Goal: Task Accomplishment & Management: Use online tool/utility

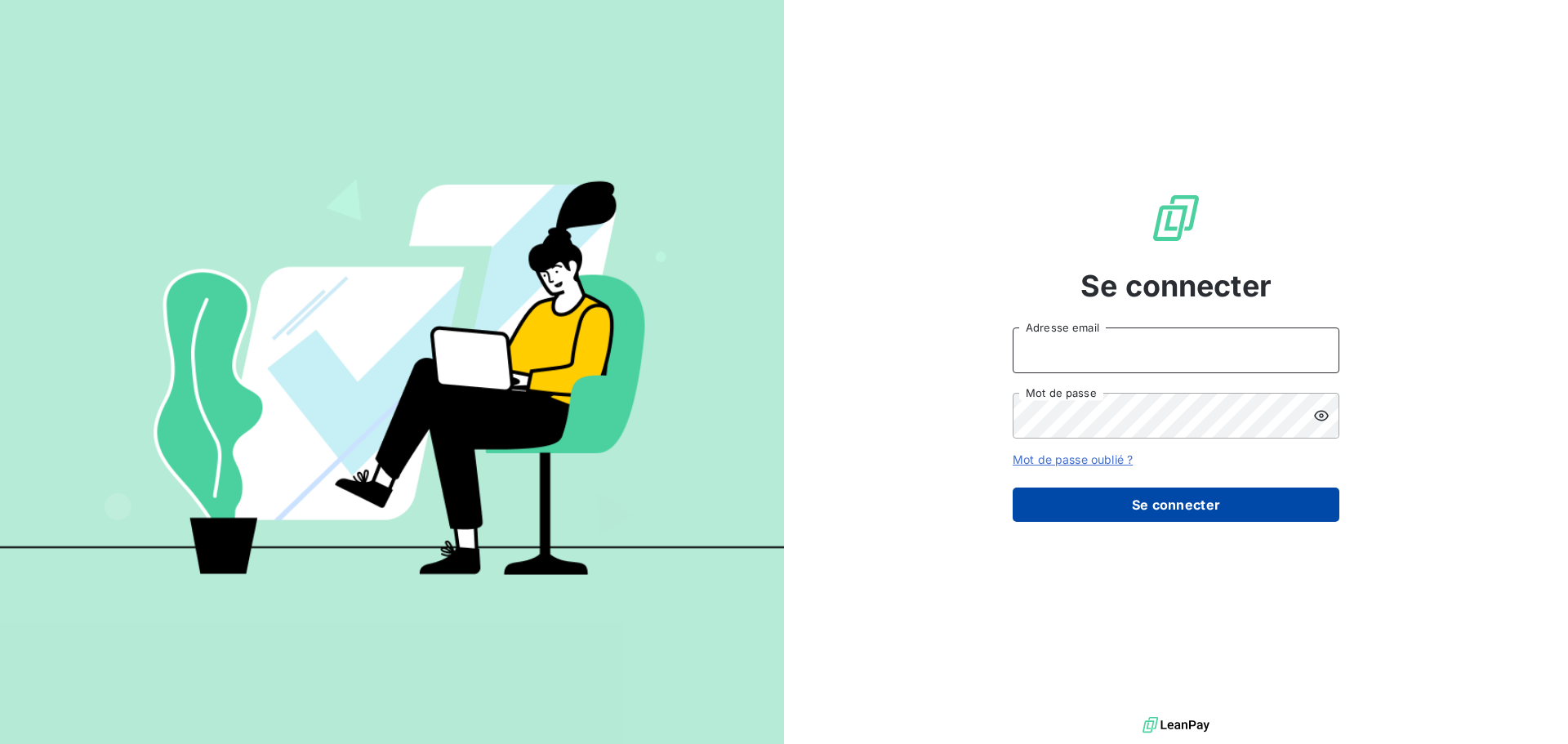
type input "[PERSON_NAME][EMAIL_ADDRESS][DOMAIN_NAME]"
click at [1147, 512] on button "Se connecter" at bounding box center [1176, 505] width 327 height 34
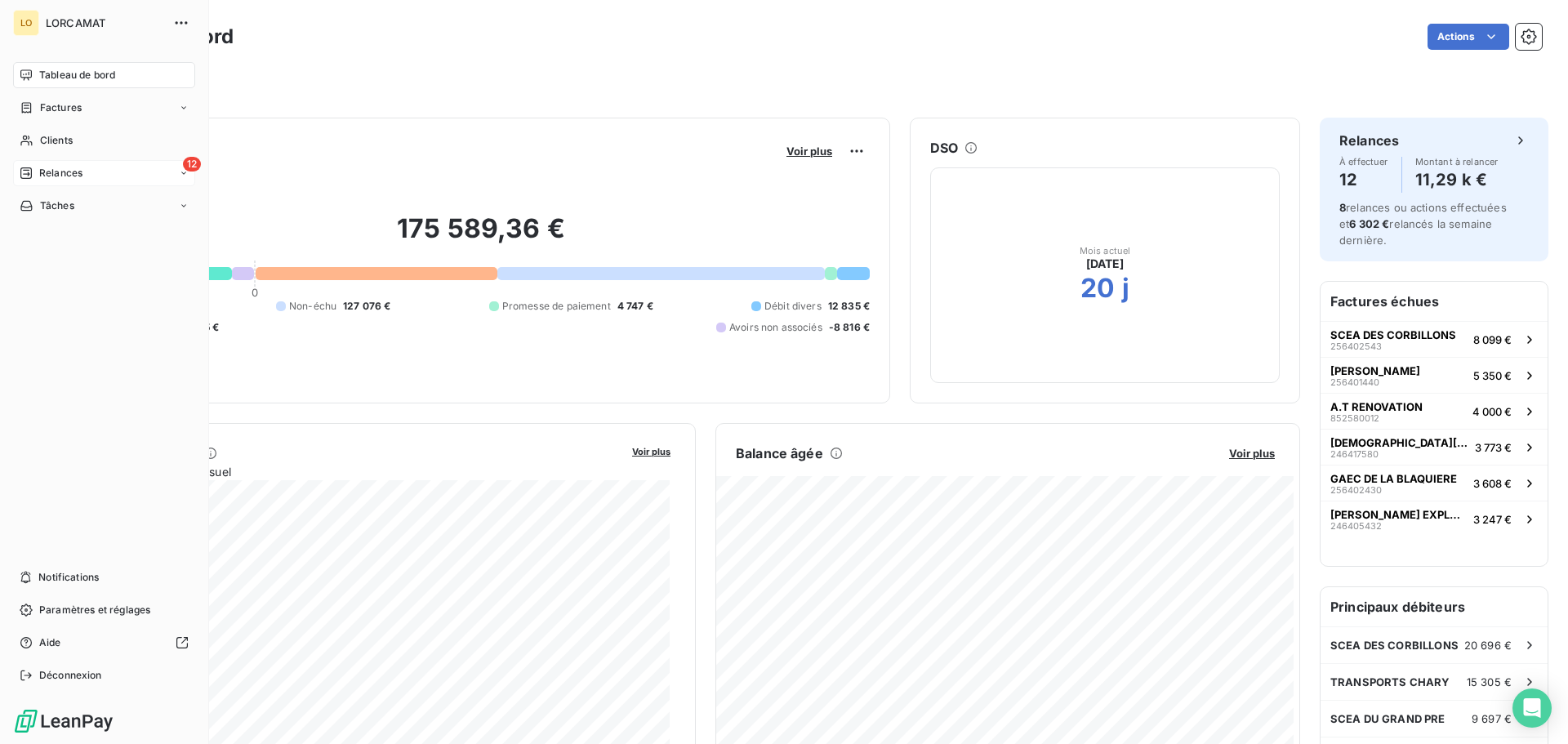
click at [48, 172] on span "Relances" at bounding box center [61, 172] width 44 height 14
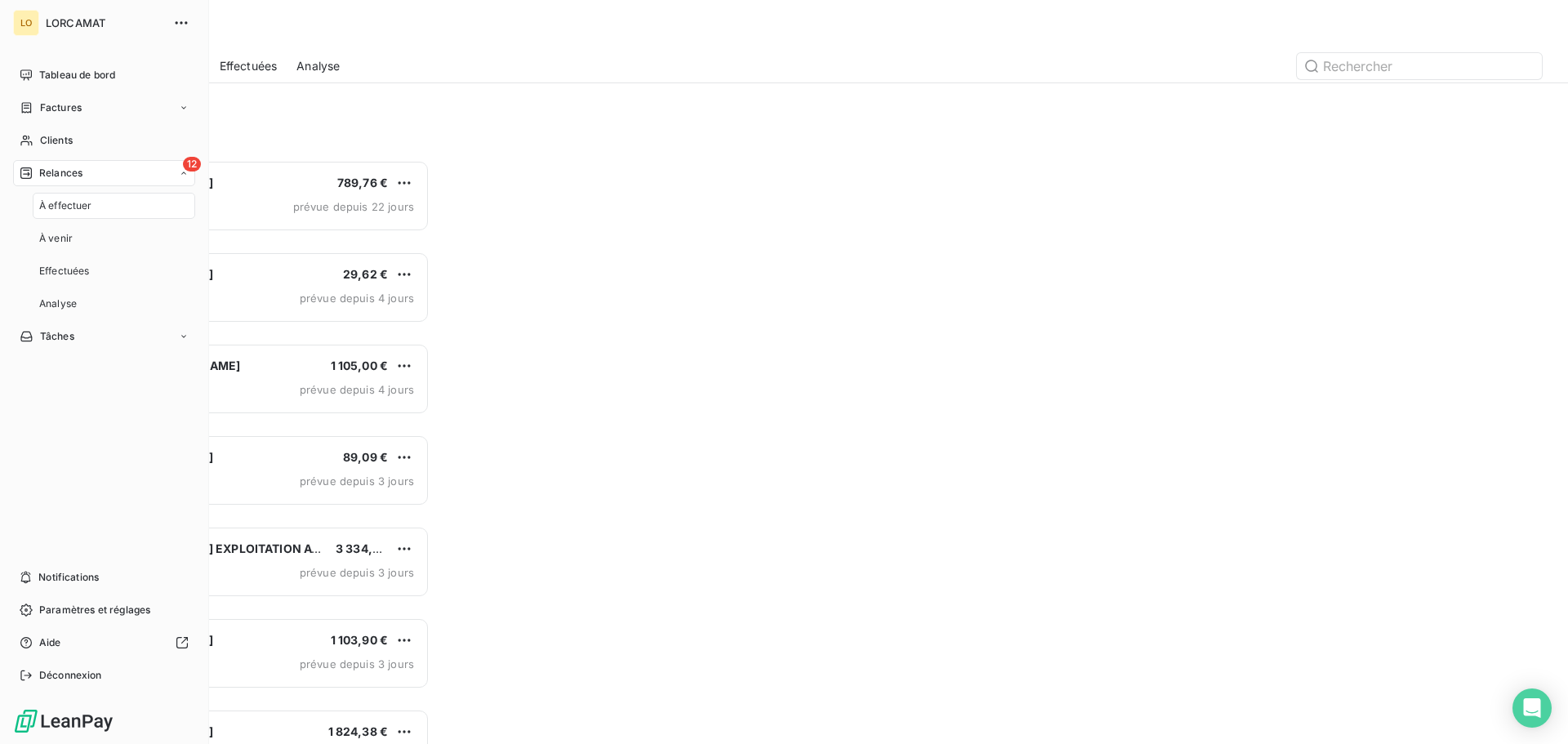
click at [80, 176] on span "Relances" at bounding box center [61, 172] width 44 height 14
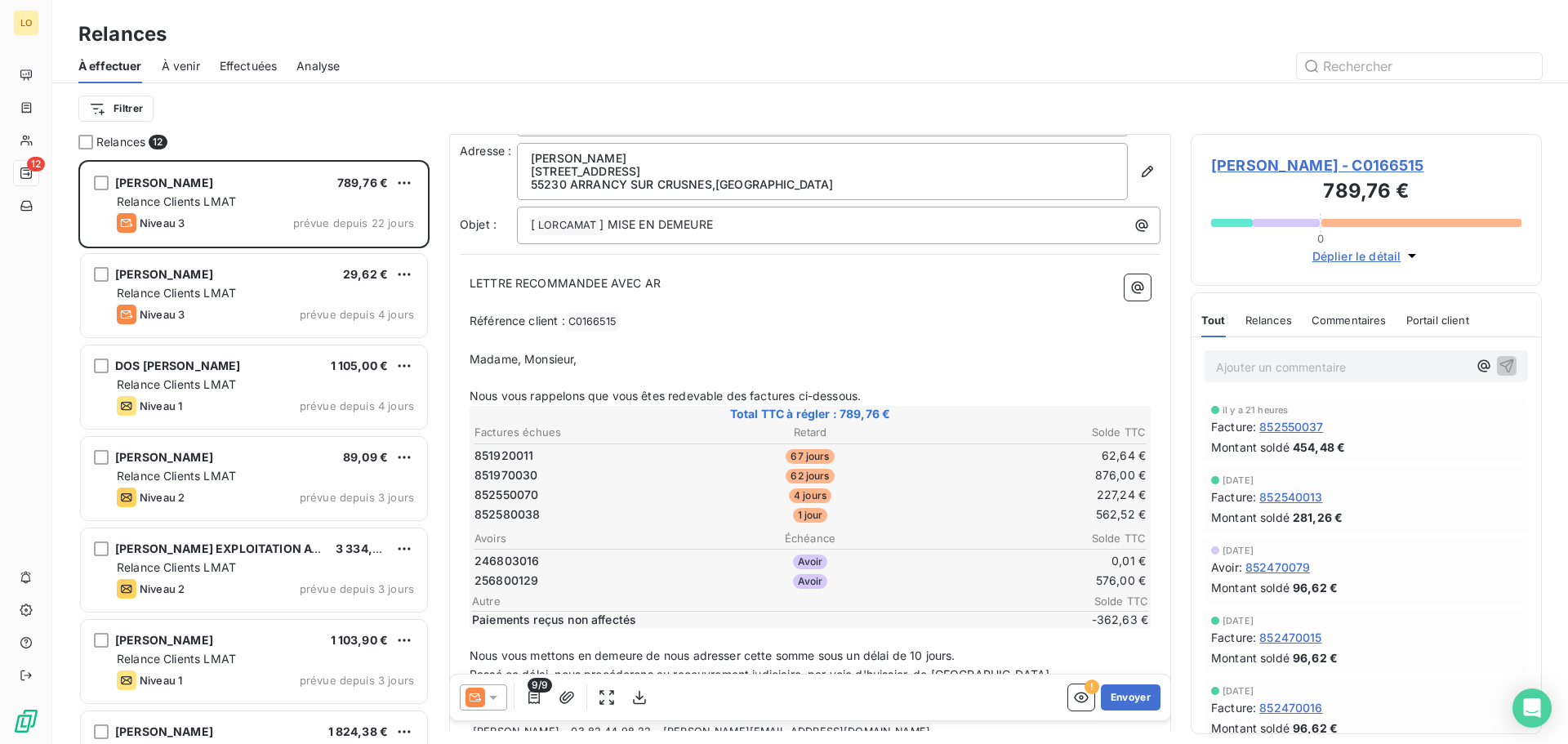
scroll to position [83, 0]
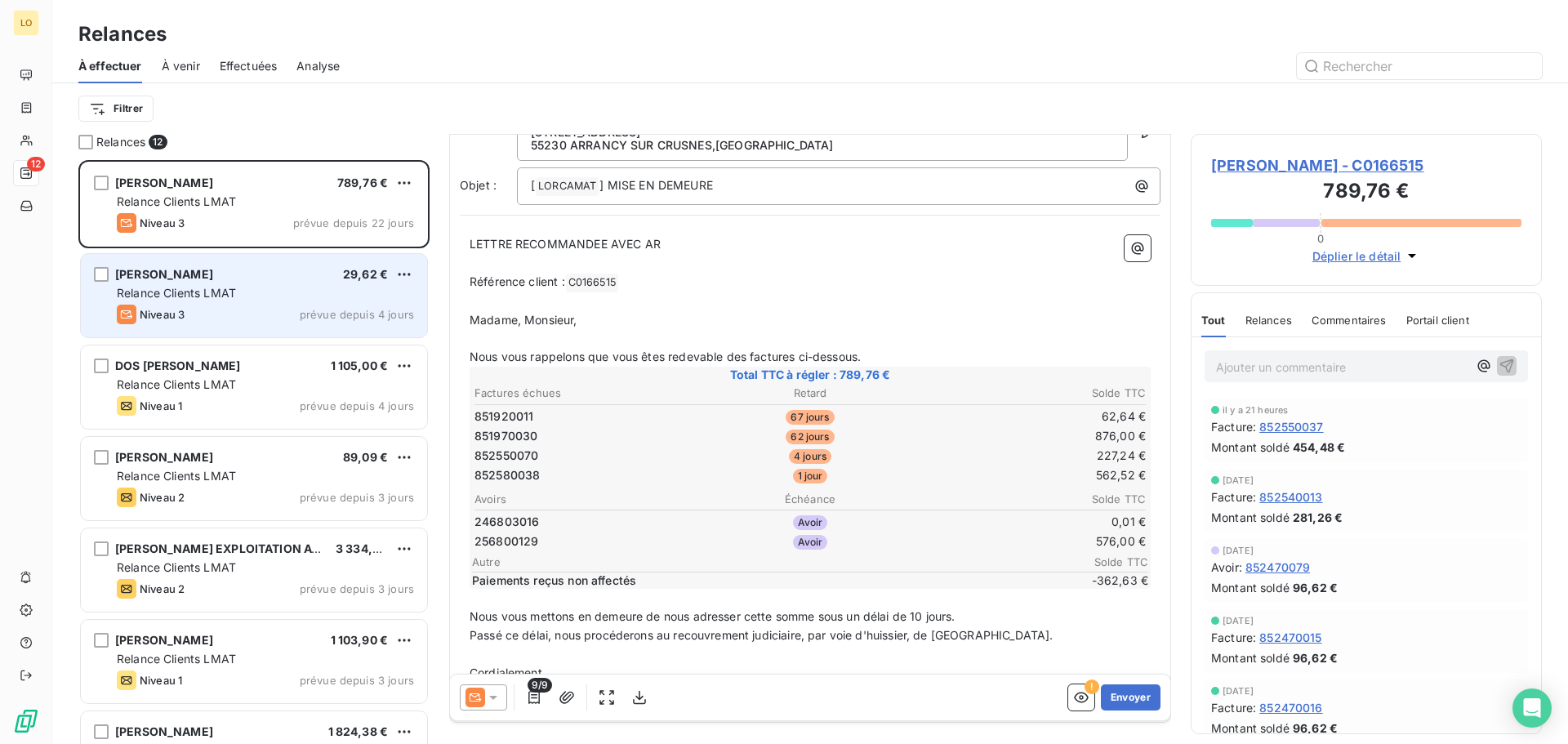
click at [249, 292] on div "Relance Clients LMAT" at bounding box center [265, 293] width 298 height 16
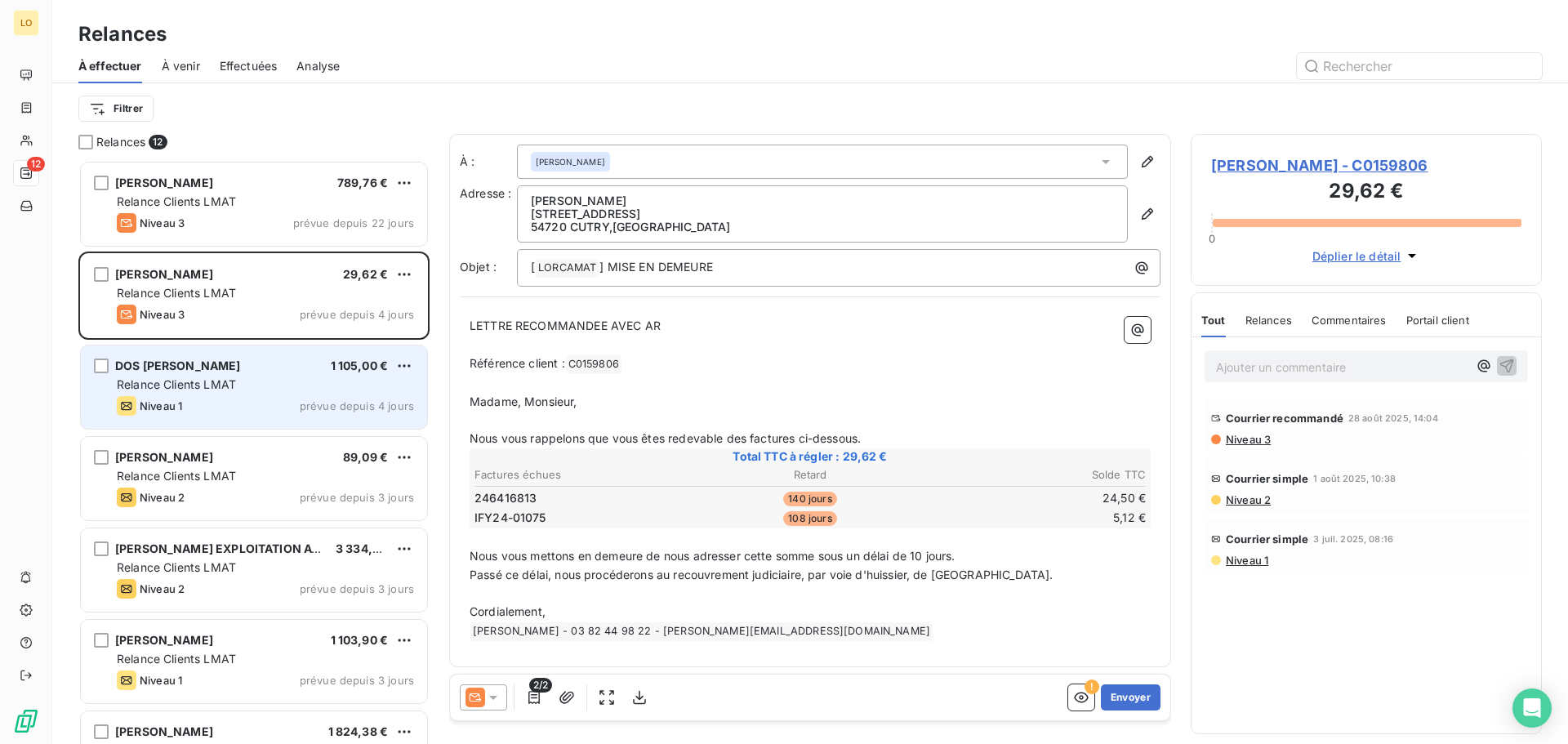
click at [265, 378] on div "Relance Clients LMAT" at bounding box center [265, 384] width 298 height 16
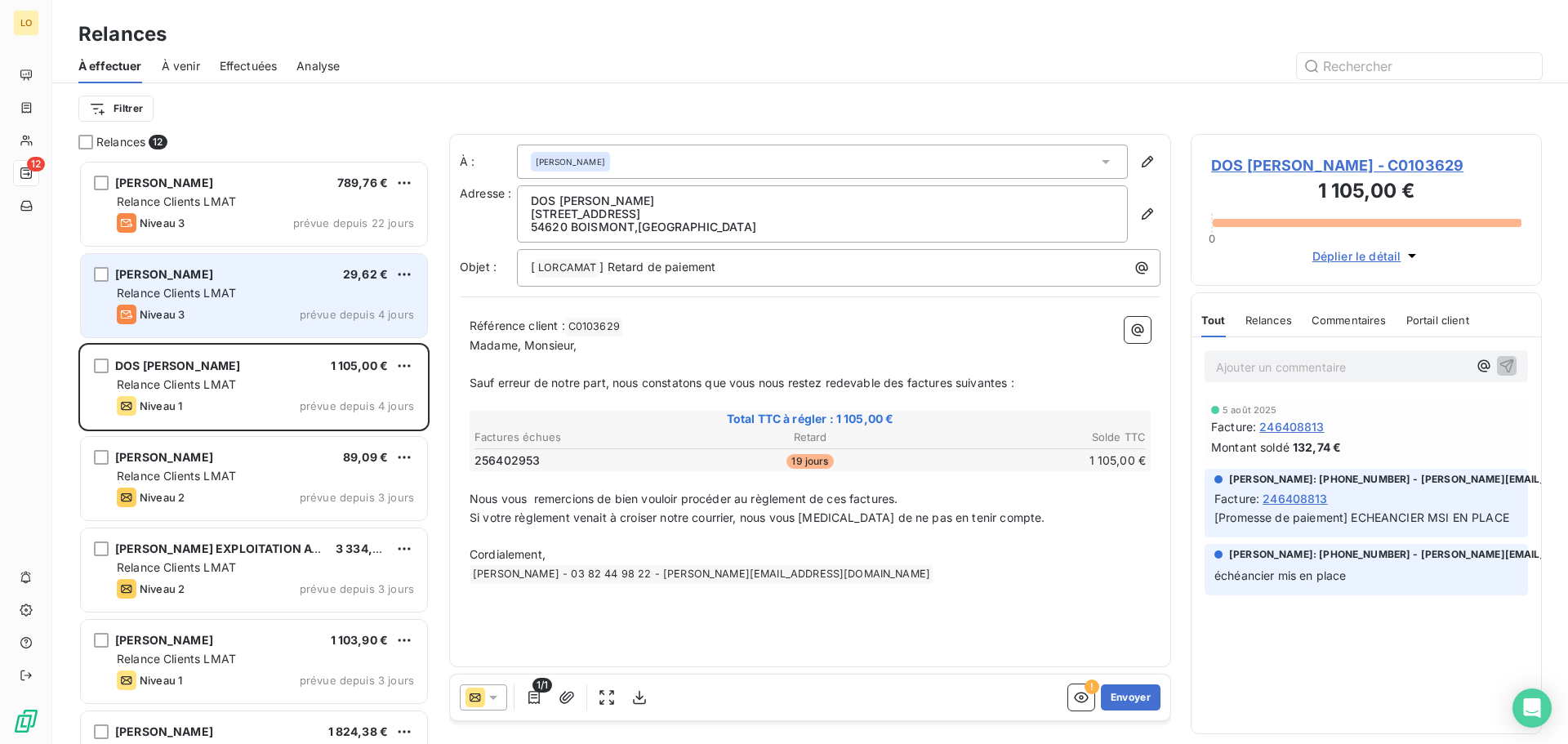
click at [285, 301] on div "Relance Clients LMAT" at bounding box center [265, 293] width 298 height 16
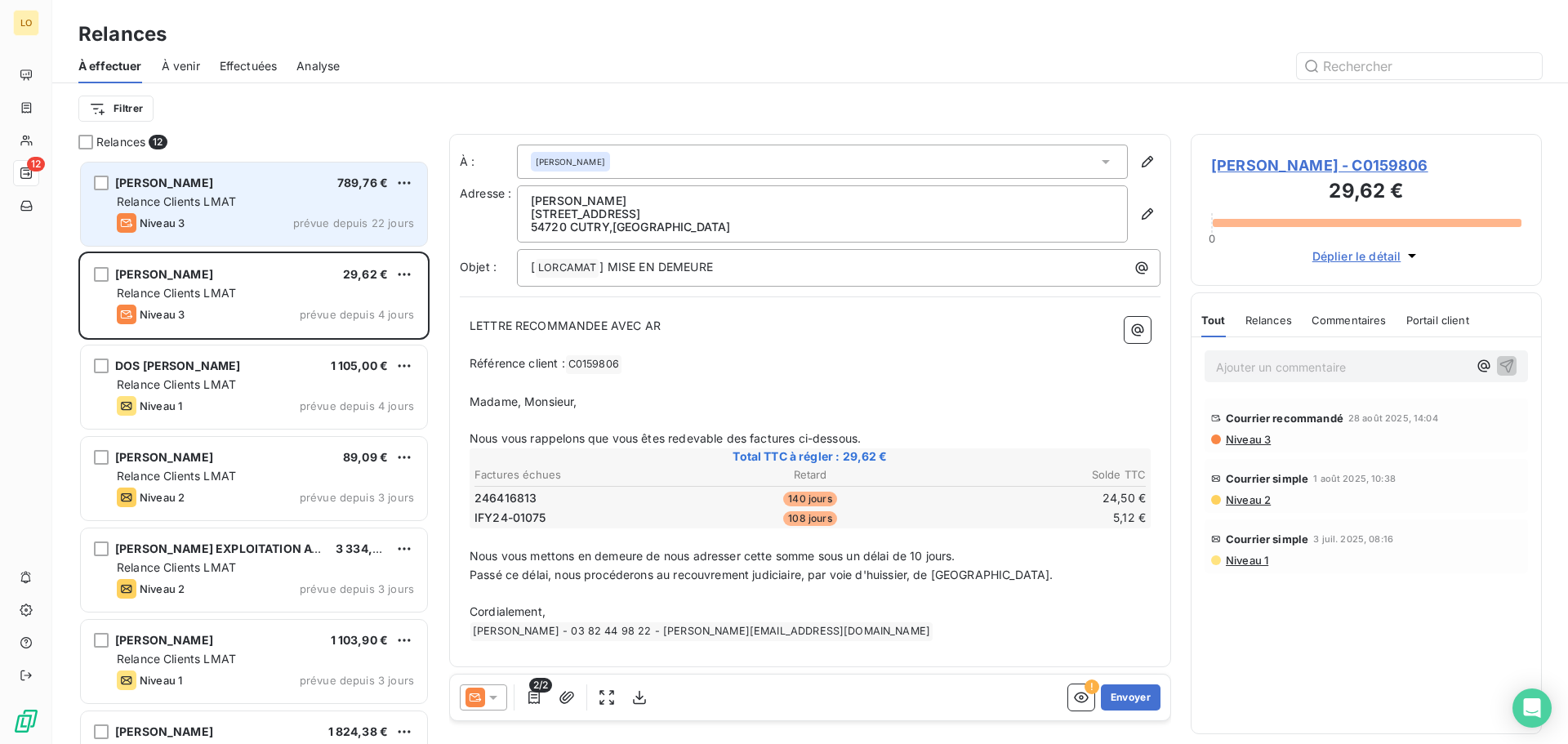
click at [275, 222] on div "Niveau 3 prévue depuis 22 jours" at bounding box center [265, 223] width 298 height 20
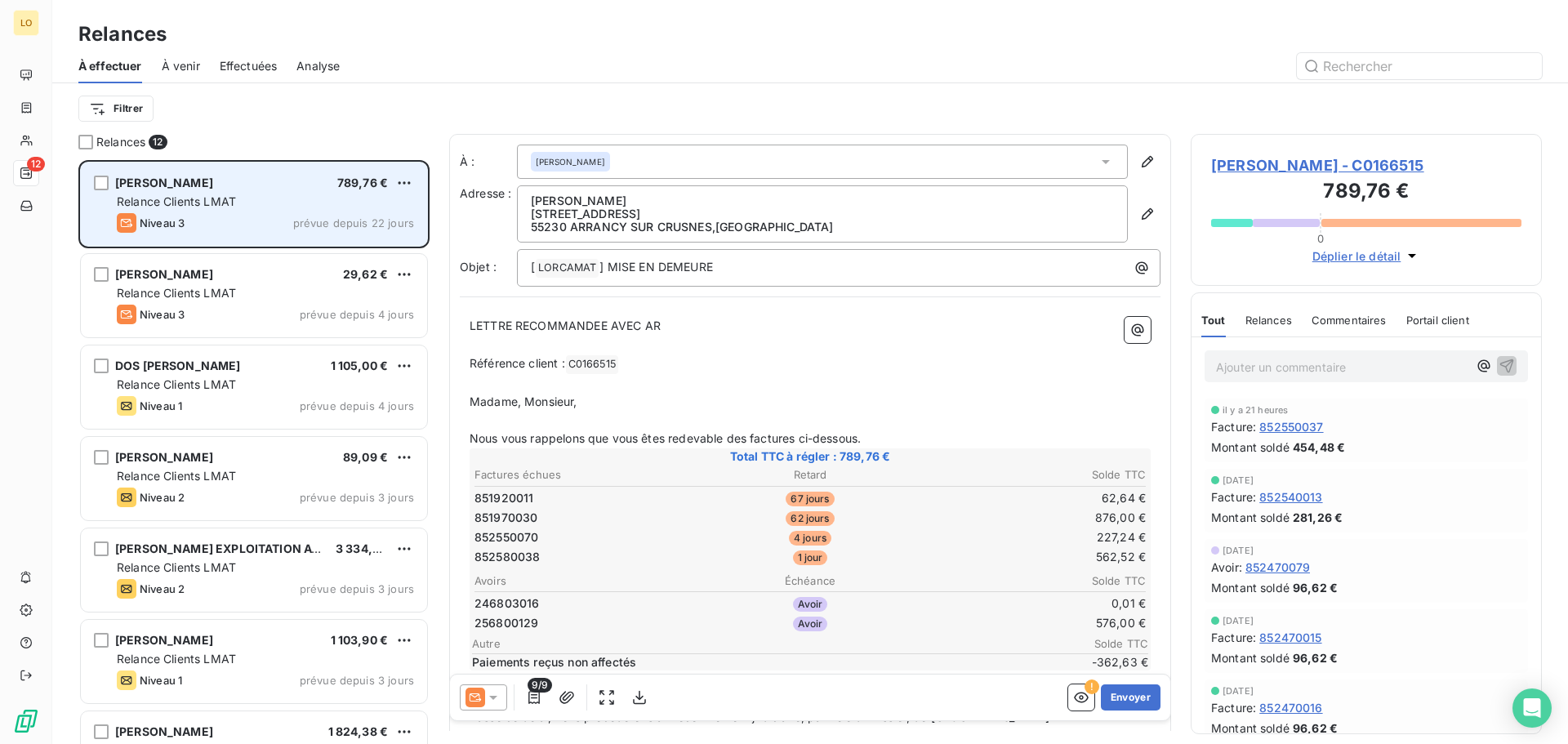
click at [258, 206] on div "Relance Clients LMAT" at bounding box center [265, 202] width 298 height 16
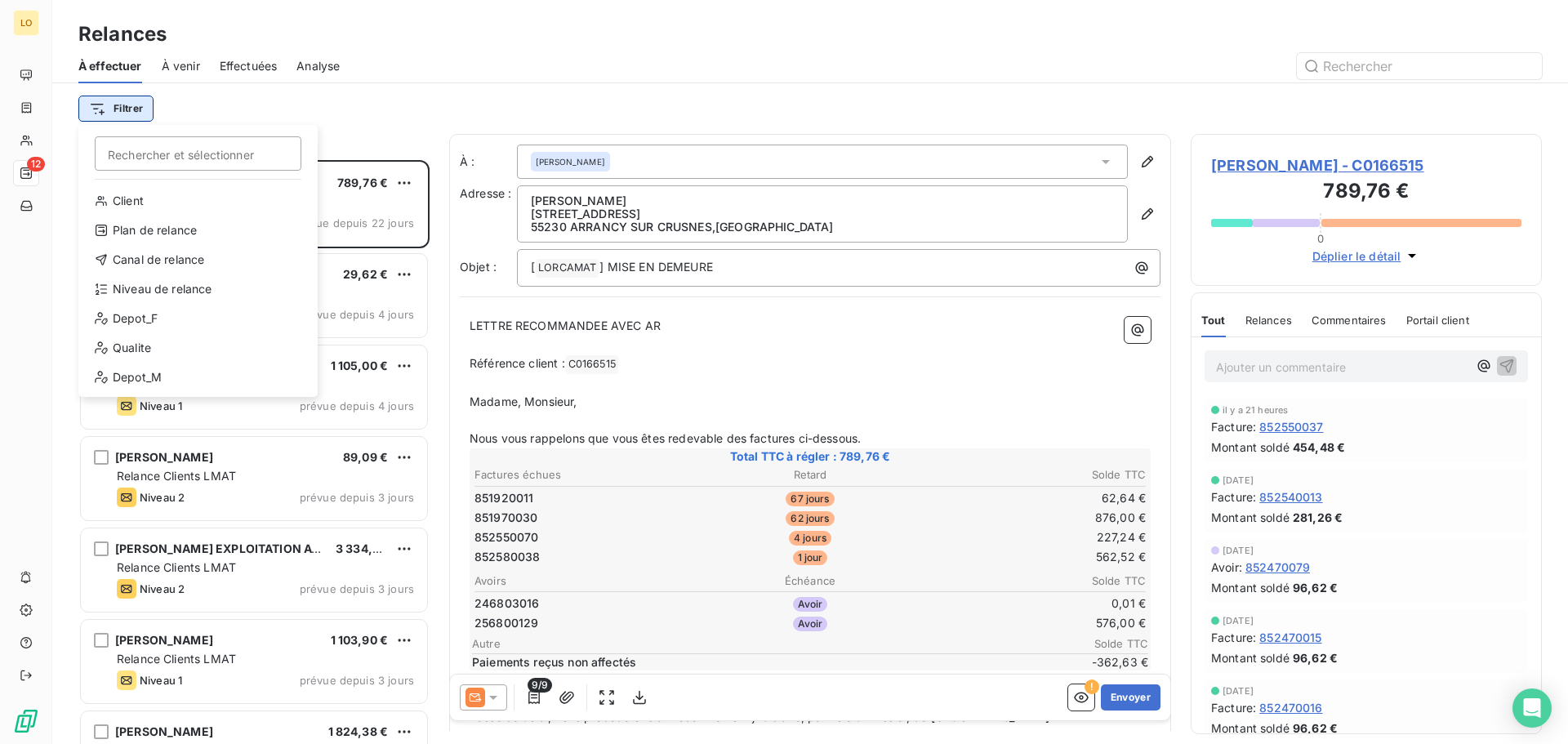
click at [121, 113] on html "LO 12 Relances À effectuer À venir Effectuées Analyse Filtrer Rechercher et sél…" at bounding box center [784, 372] width 1568 height 744
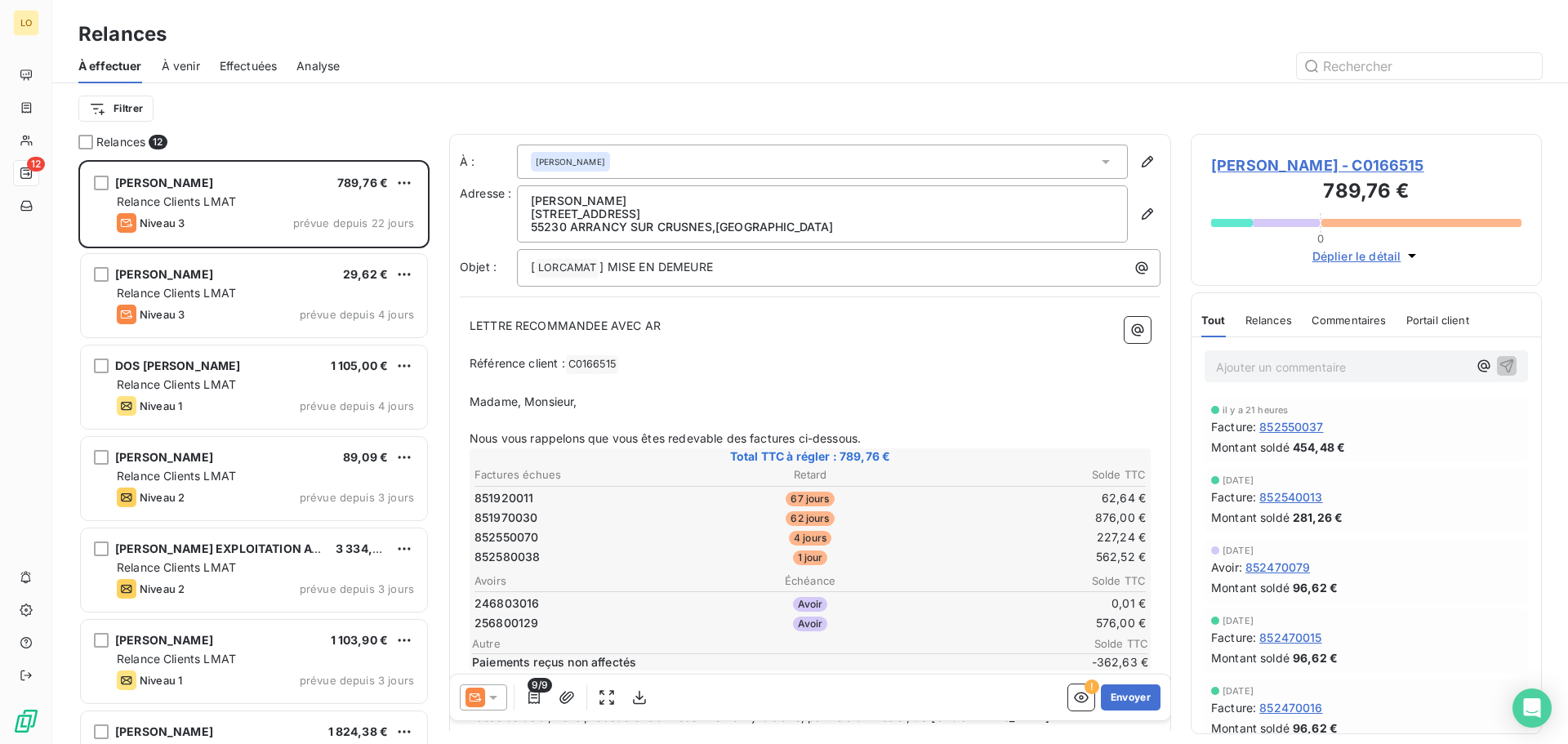
click at [122, 111] on html "LO 12 Relances À effectuer À venir Effectuées Analyse Filtrer Relances 12 [PERS…" at bounding box center [784, 372] width 1568 height 744
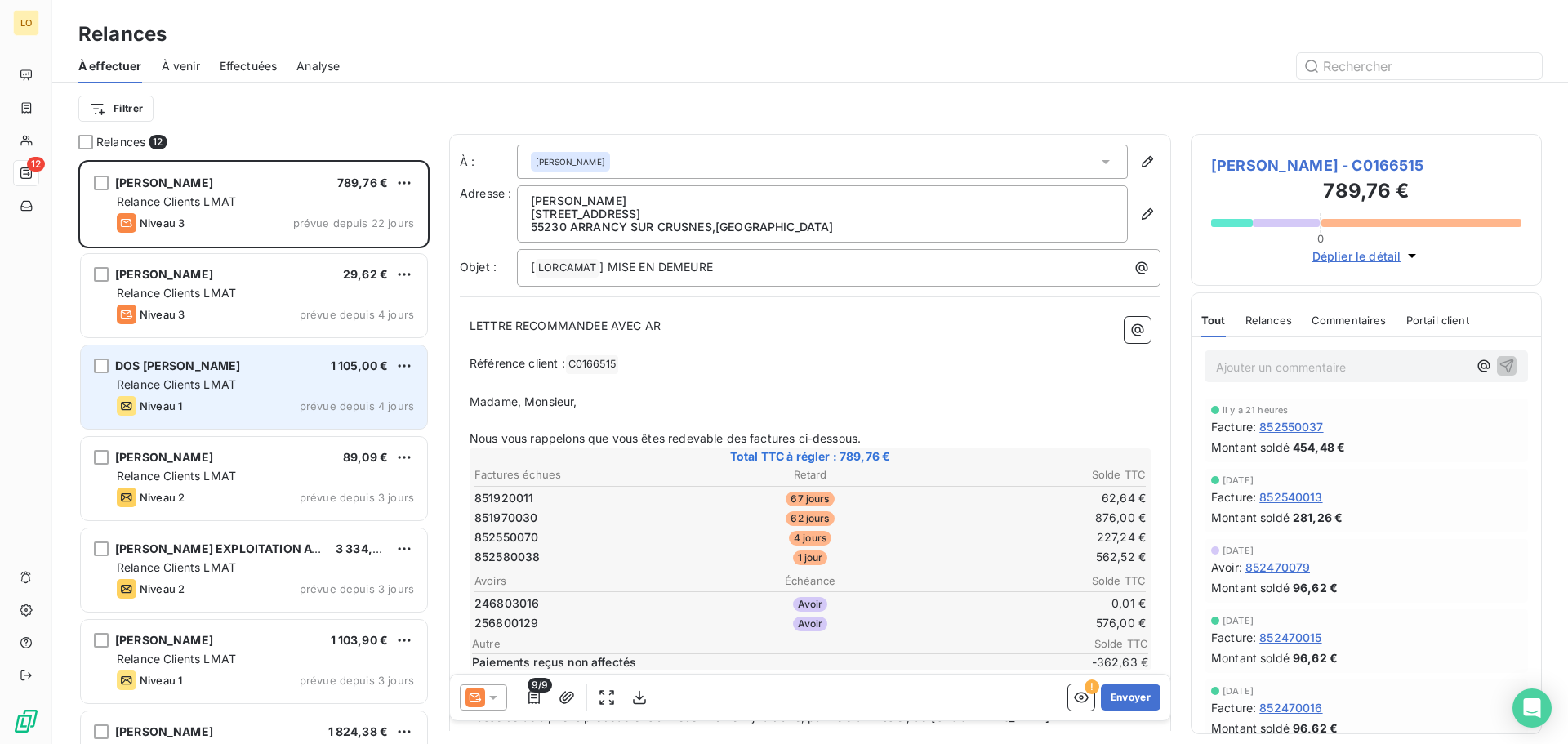
click at [275, 378] on div "Relance Clients LMAT" at bounding box center [265, 384] width 298 height 16
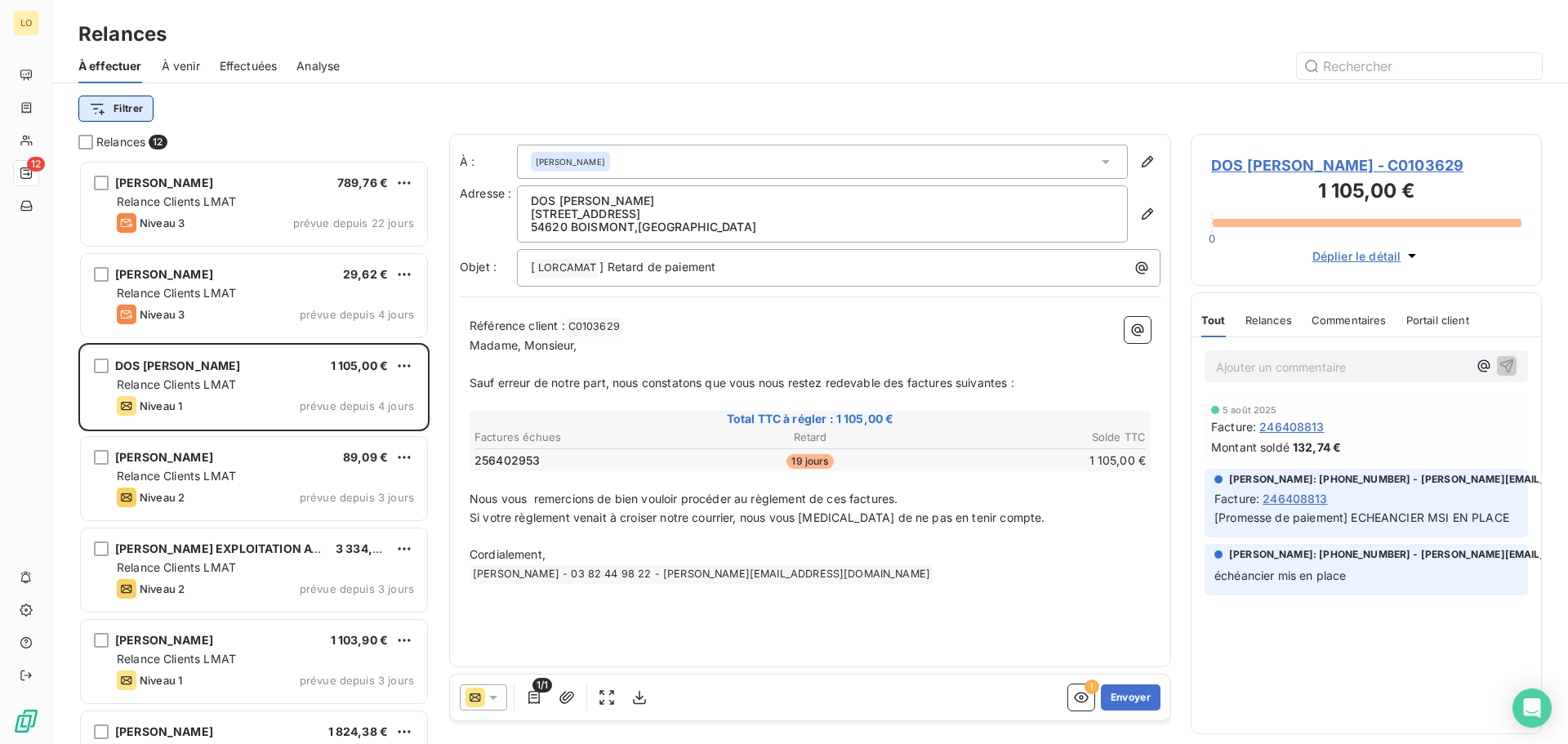
click at [144, 100] on html "LO 12 Relances À effectuer À venir Effectuées Analyse Filtrer Relances 12 [PERS…" at bounding box center [784, 372] width 1568 height 744
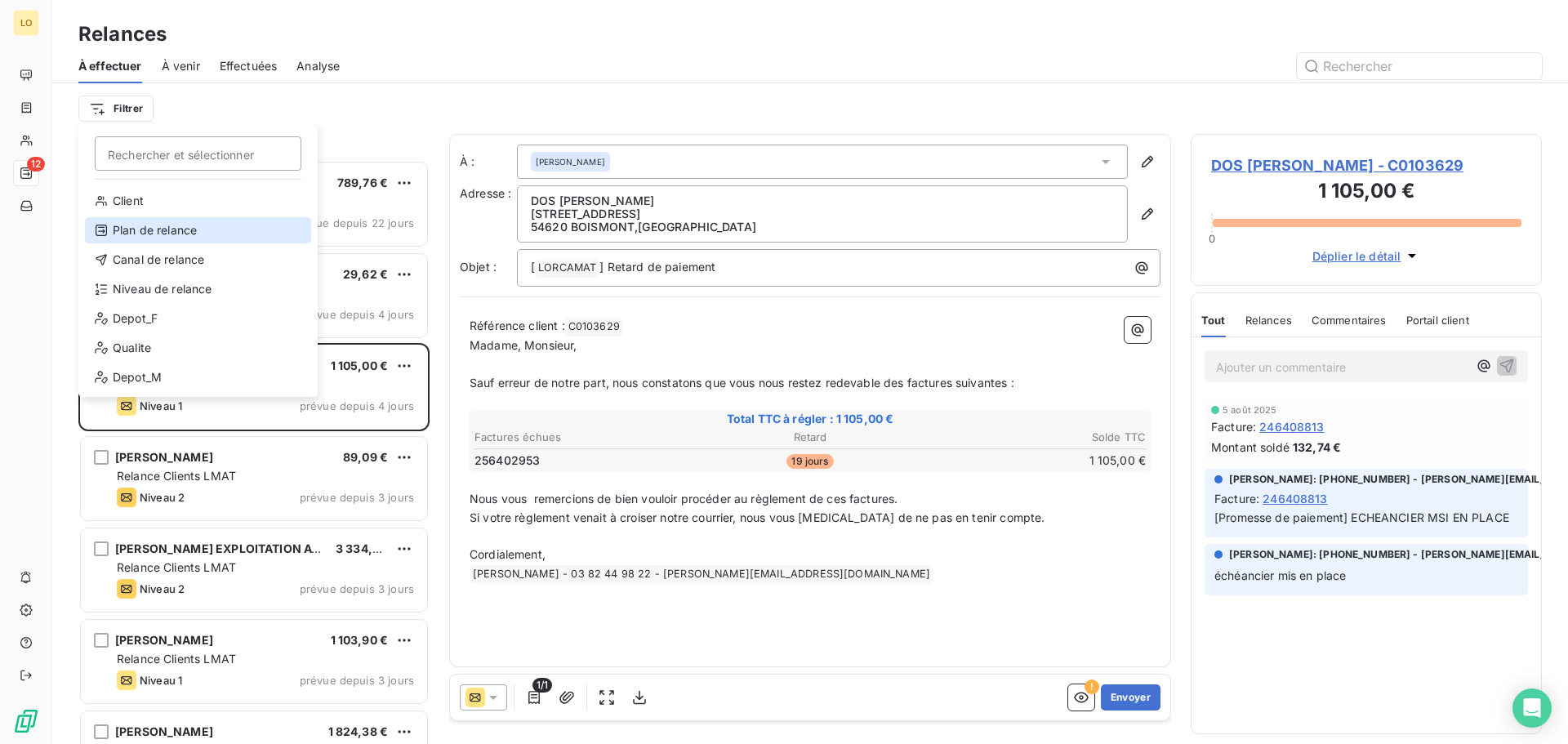
click at [158, 234] on div "Plan de relance" at bounding box center [198, 229] width 226 height 26
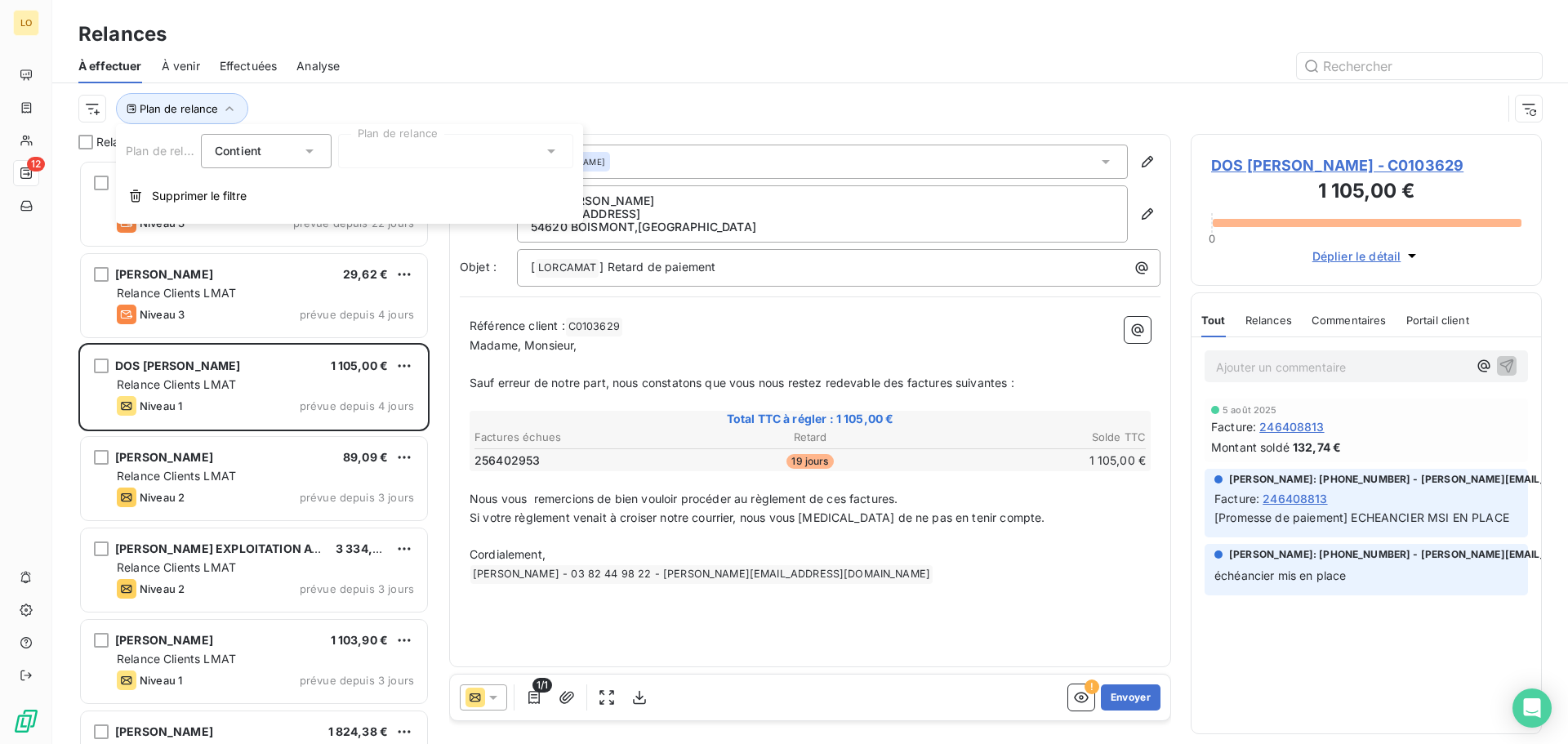
click at [317, 145] on icon at bounding box center [309, 150] width 16 height 16
click at [310, 150] on icon at bounding box center [309, 150] width 7 height 3
click at [454, 153] on div at bounding box center [455, 151] width 235 height 34
click at [500, 95] on div "Plan de relance" at bounding box center [809, 108] width 1463 height 50
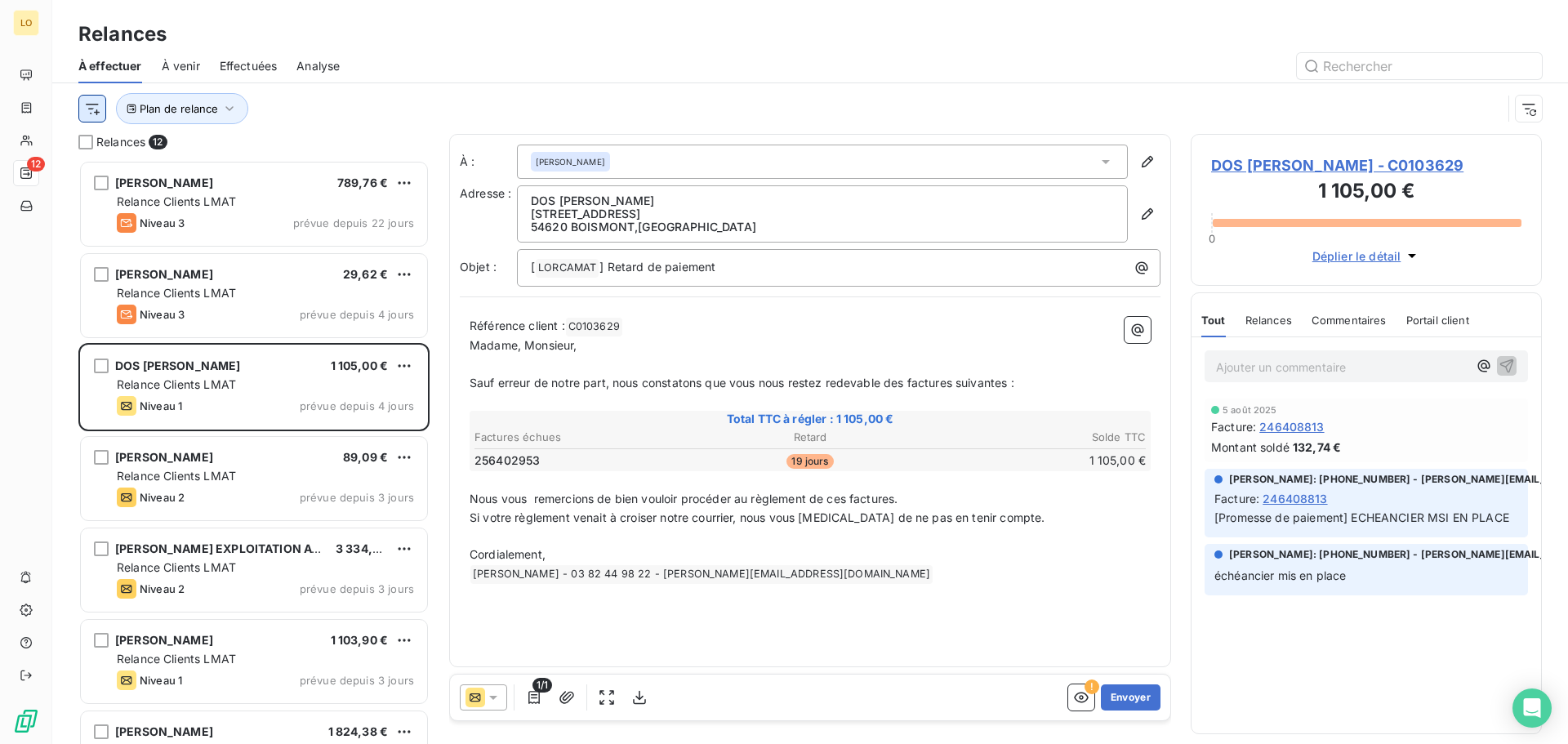
click at [96, 110] on html "LO 12 Relances À effectuer À venir Effectuées Analyse Plan de relance Relances …" at bounding box center [784, 372] width 1568 height 744
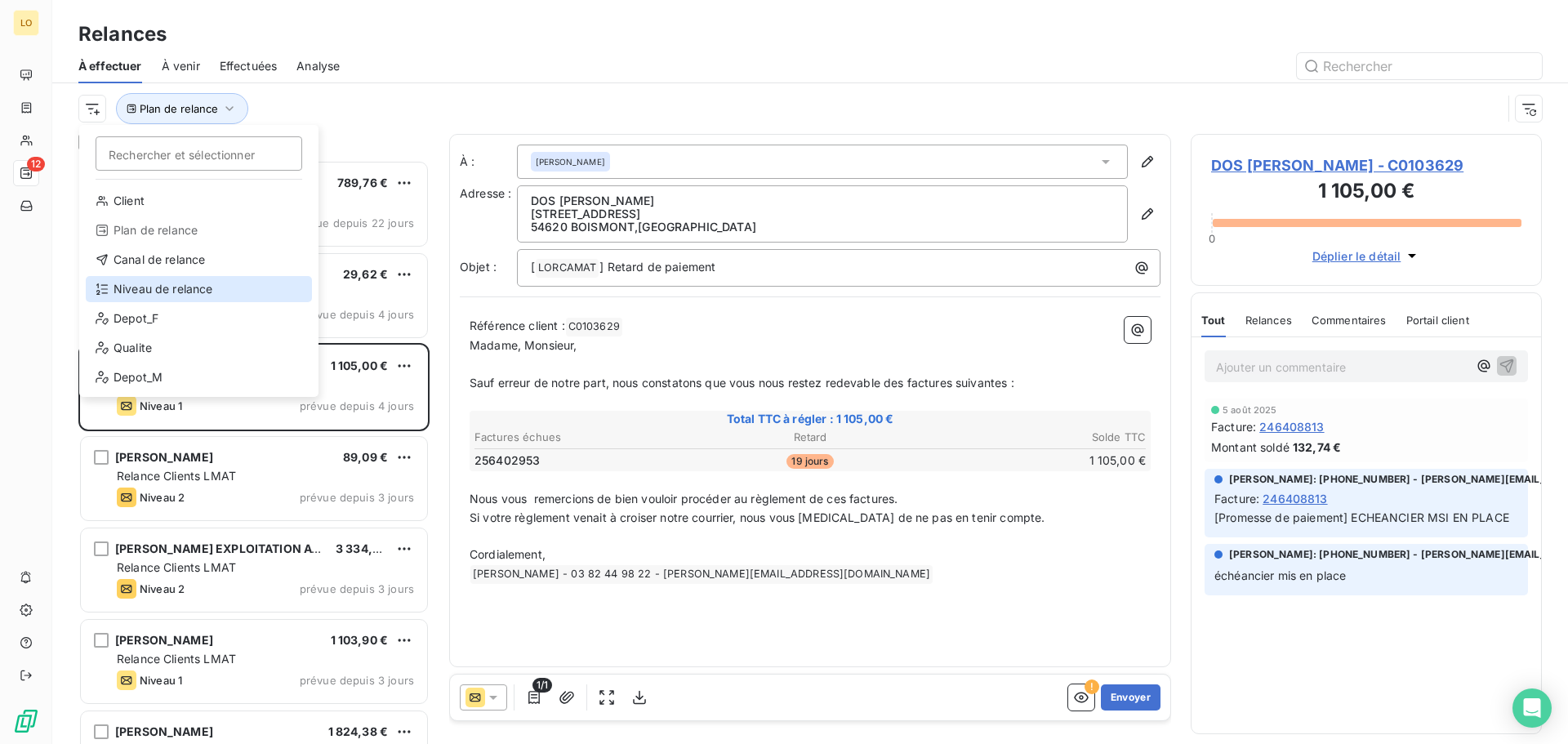
click at [159, 293] on div "Niveau de relance" at bounding box center [199, 288] width 226 height 26
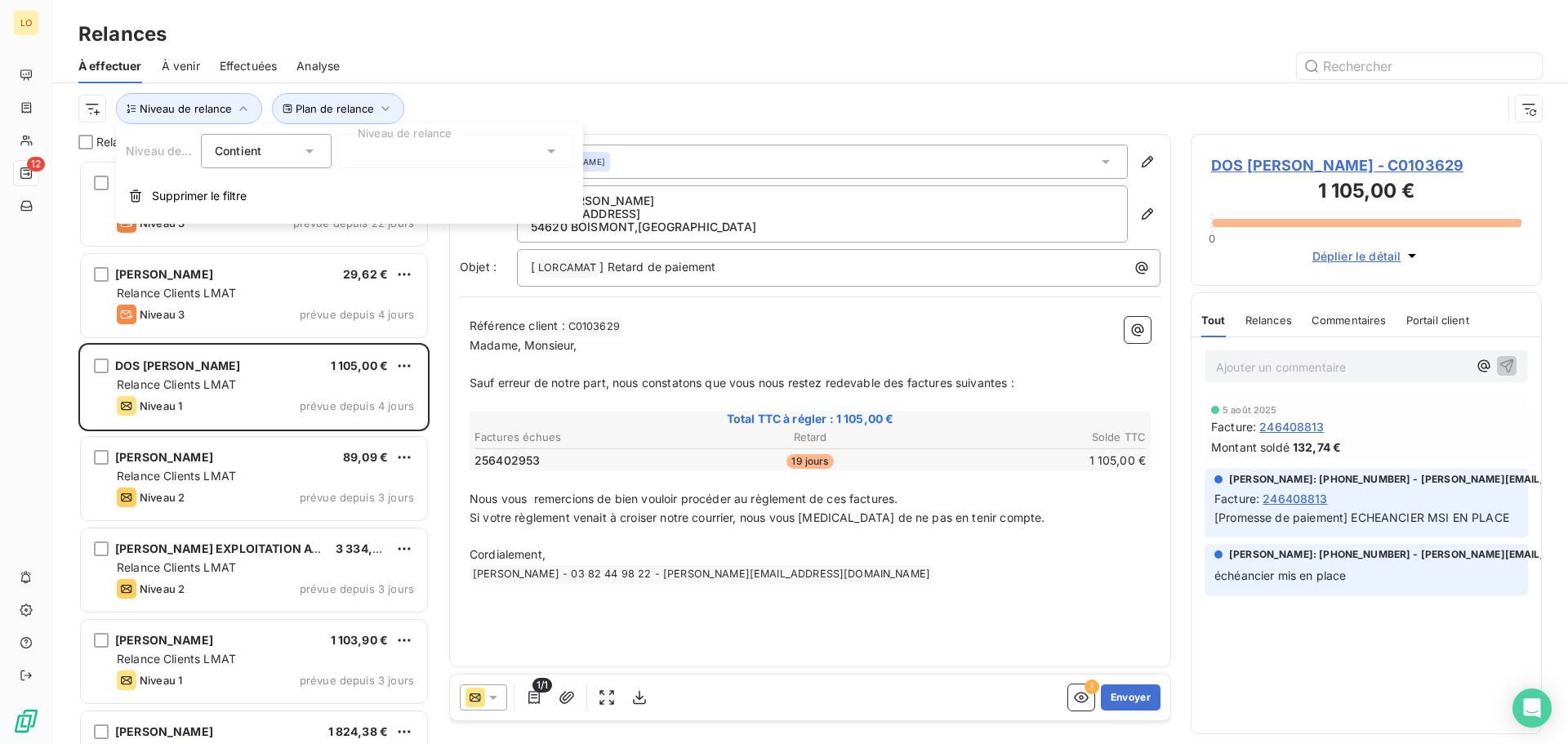
click at [316, 149] on icon at bounding box center [309, 150] width 16 height 16
click at [314, 151] on icon at bounding box center [309, 150] width 16 height 16
click at [439, 157] on div at bounding box center [455, 151] width 235 height 34
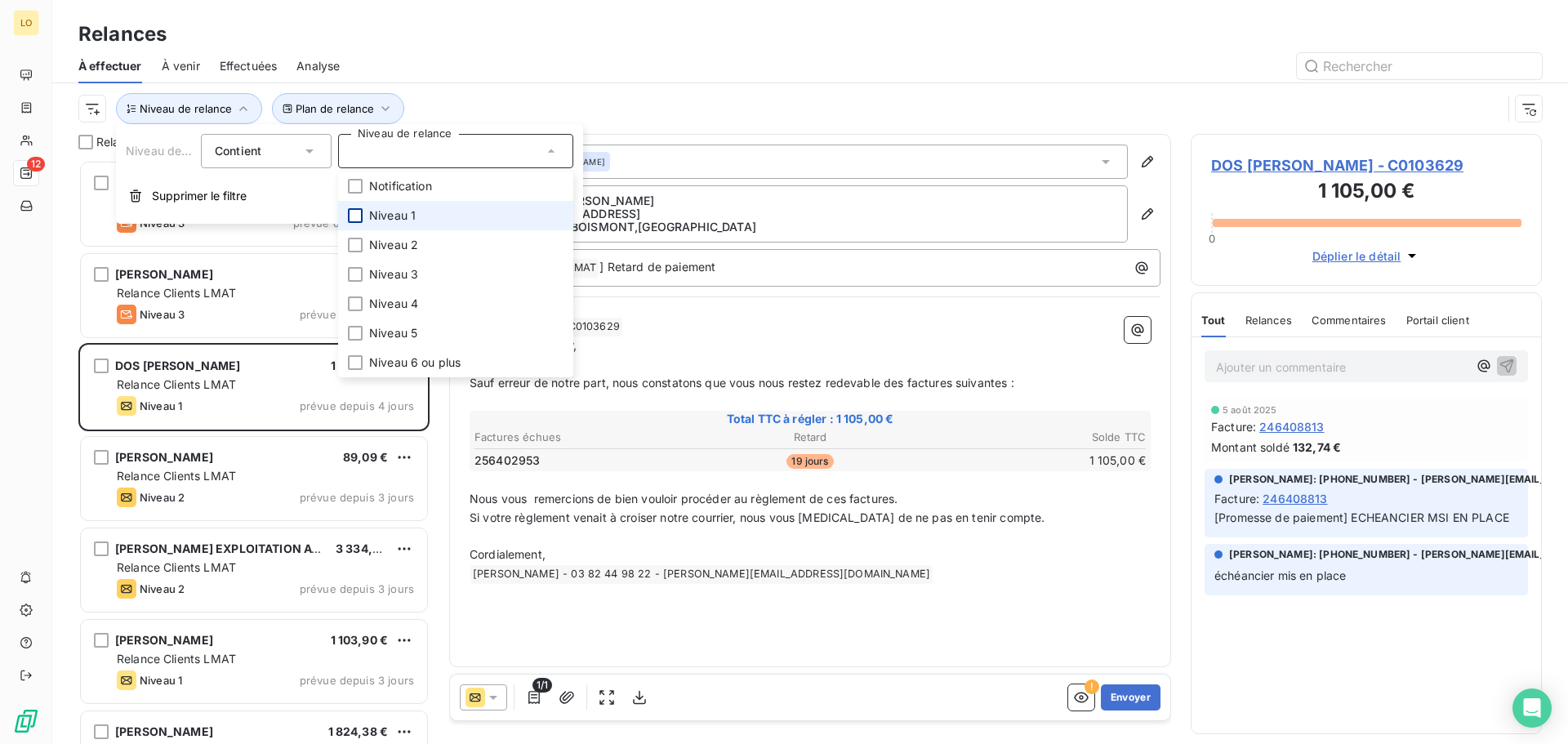
click at [355, 218] on div at bounding box center [355, 215] width 14 height 14
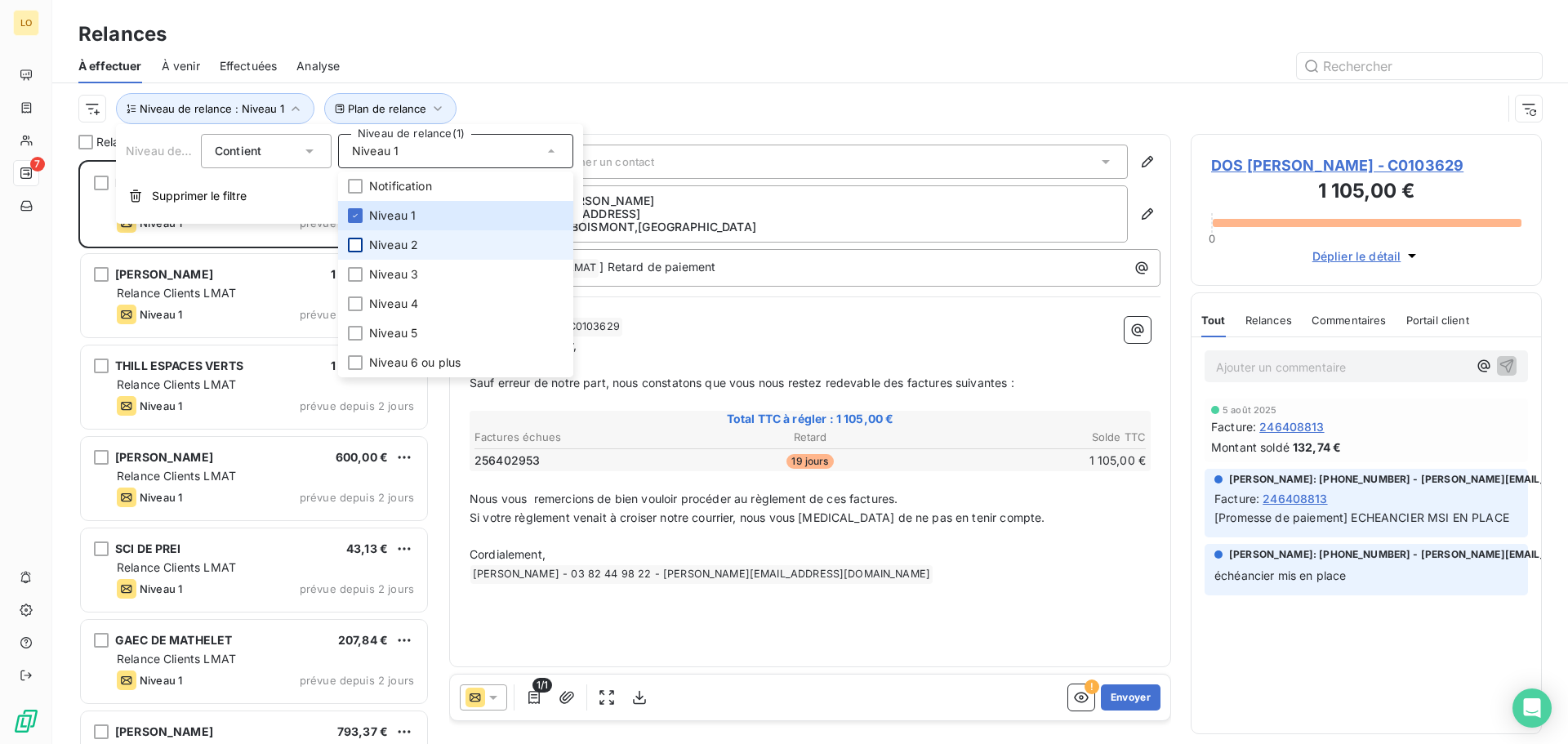
scroll to position [572, 339]
click at [358, 244] on div at bounding box center [355, 245] width 14 height 14
click at [617, 95] on div "Plan de relance Niveau de relance : Niveau 1 , ..." at bounding box center [789, 108] width 1423 height 31
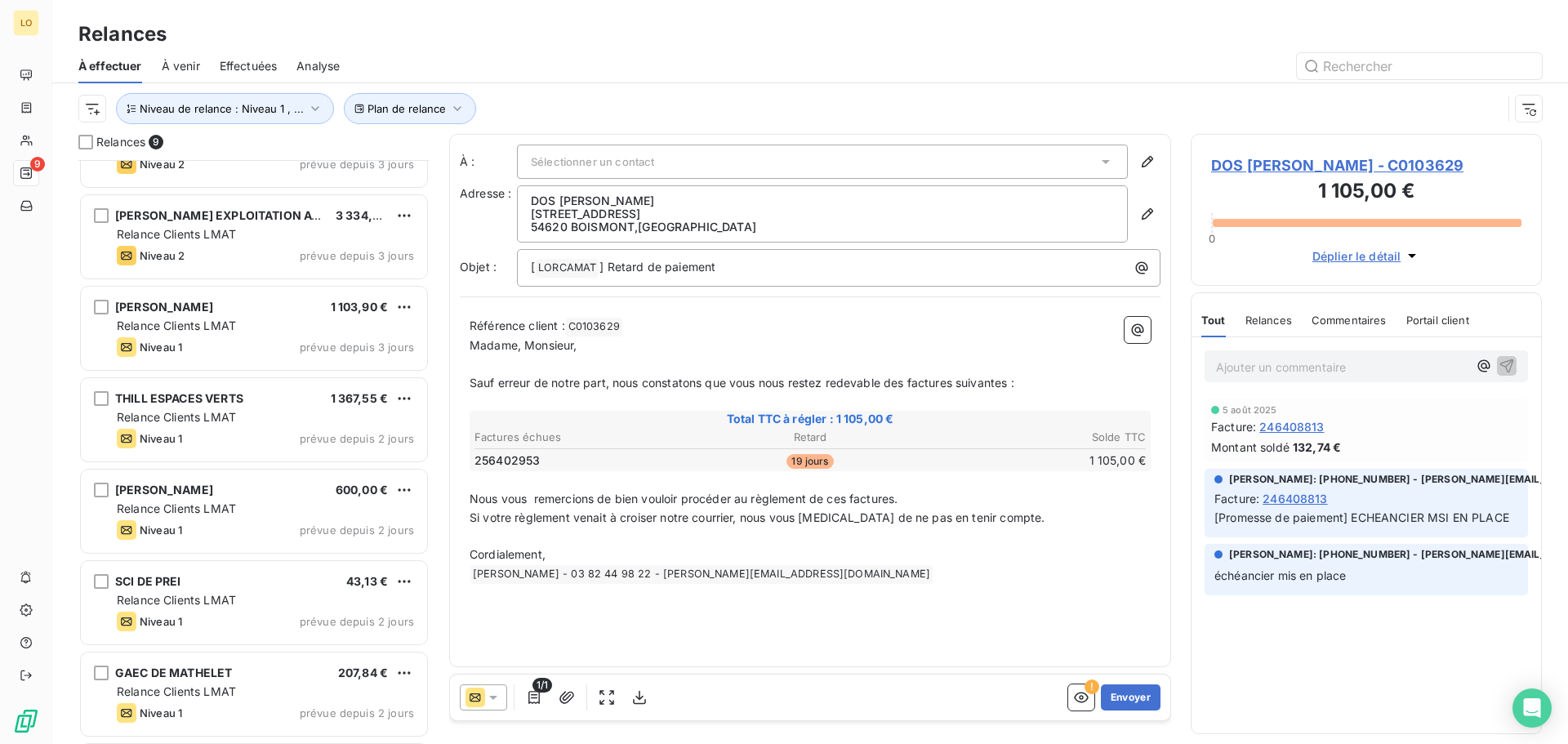
scroll to position [0, 0]
